Goal: Task Accomplishment & Management: Complete application form

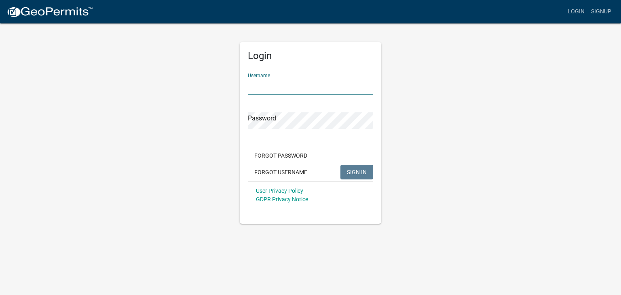
click at [315, 84] on input "Username" at bounding box center [310, 86] width 125 height 17
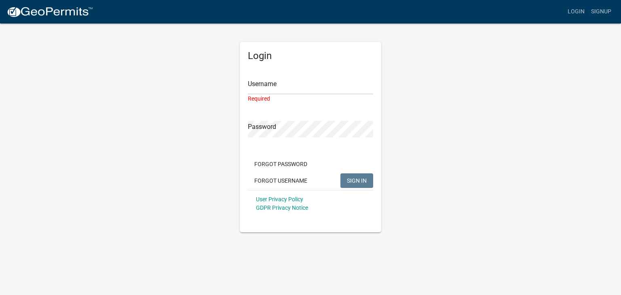
click at [315, 95] on form "Username Required Password Forgot Password Forgot Username SIGN IN User Privacy…" at bounding box center [310, 142] width 125 height 150
click at [315, 91] on input "Username" at bounding box center [310, 86] width 125 height 17
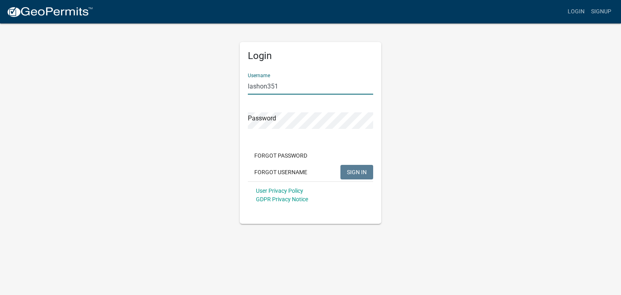
type input "lashon351"
click at [355, 172] on span "SIGN IN" at bounding box center [357, 172] width 20 height 6
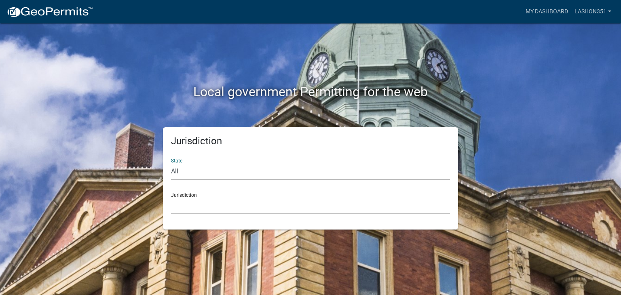
click at [177, 169] on select "All [US_STATE] [US_STATE] [US_STATE] [US_STATE] [US_STATE] [US_STATE] [US_STATE…" at bounding box center [310, 171] width 279 height 17
select select "[US_STATE]"
click at [171, 163] on select "All [US_STATE] [US_STATE] [US_STATE] [US_STATE] [US_STATE] [US_STATE] [US_STATE…" at bounding box center [310, 171] width 279 height 17
click at [191, 203] on select "[GEOGRAPHIC_DATA], [US_STATE][PERSON_NAME][GEOGRAPHIC_DATA], [US_STATE][PERSON_…" at bounding box center [310, 206] width 279 height 17
